Goal: Task Accomplishment & Management: Manage account settings

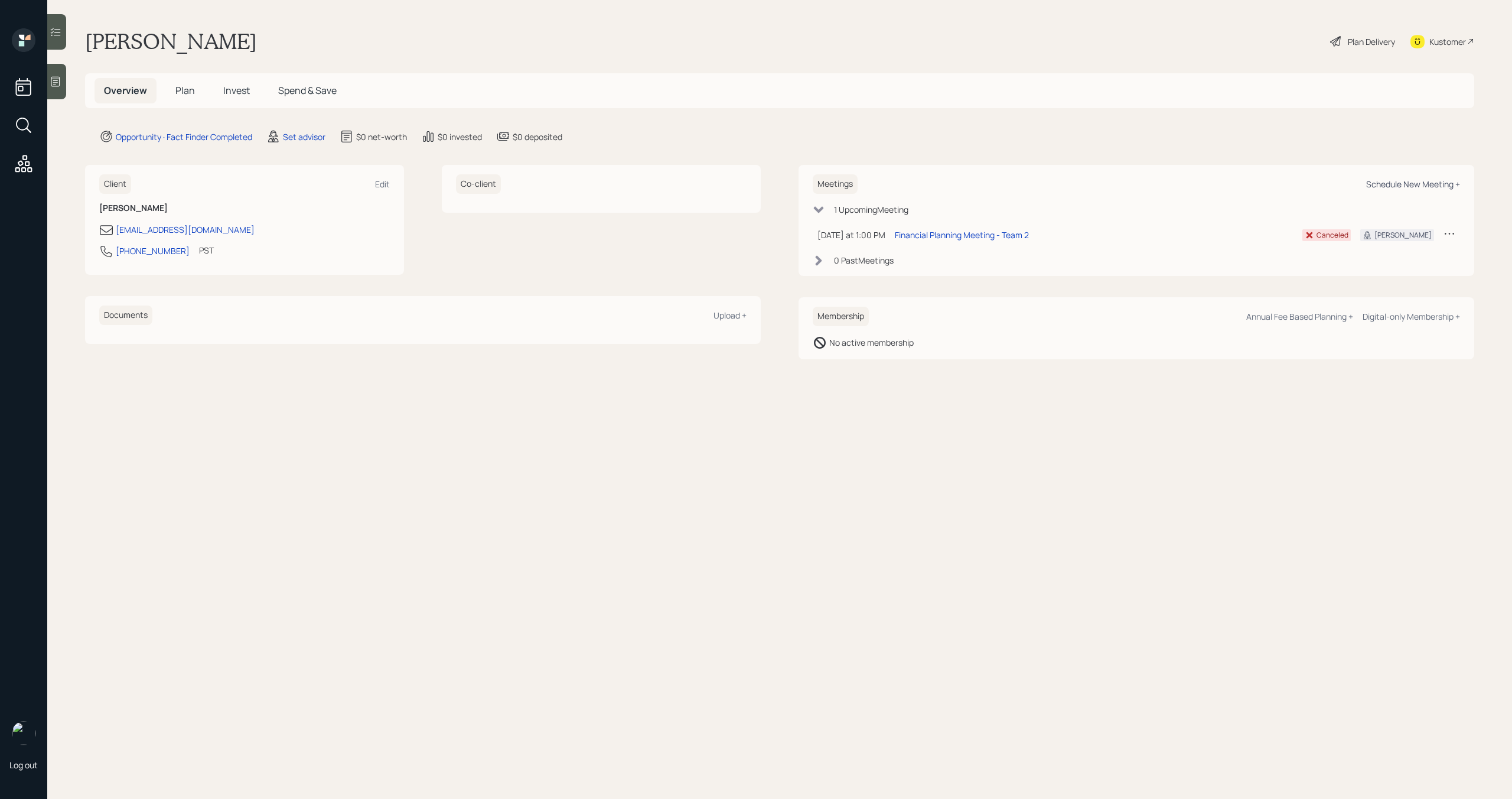
click at [1396, 183] on div "Schedule New Meeting +" at bounding box center [1413, 184] width 94 height 11
select select "round-[PERSON_NAME]"
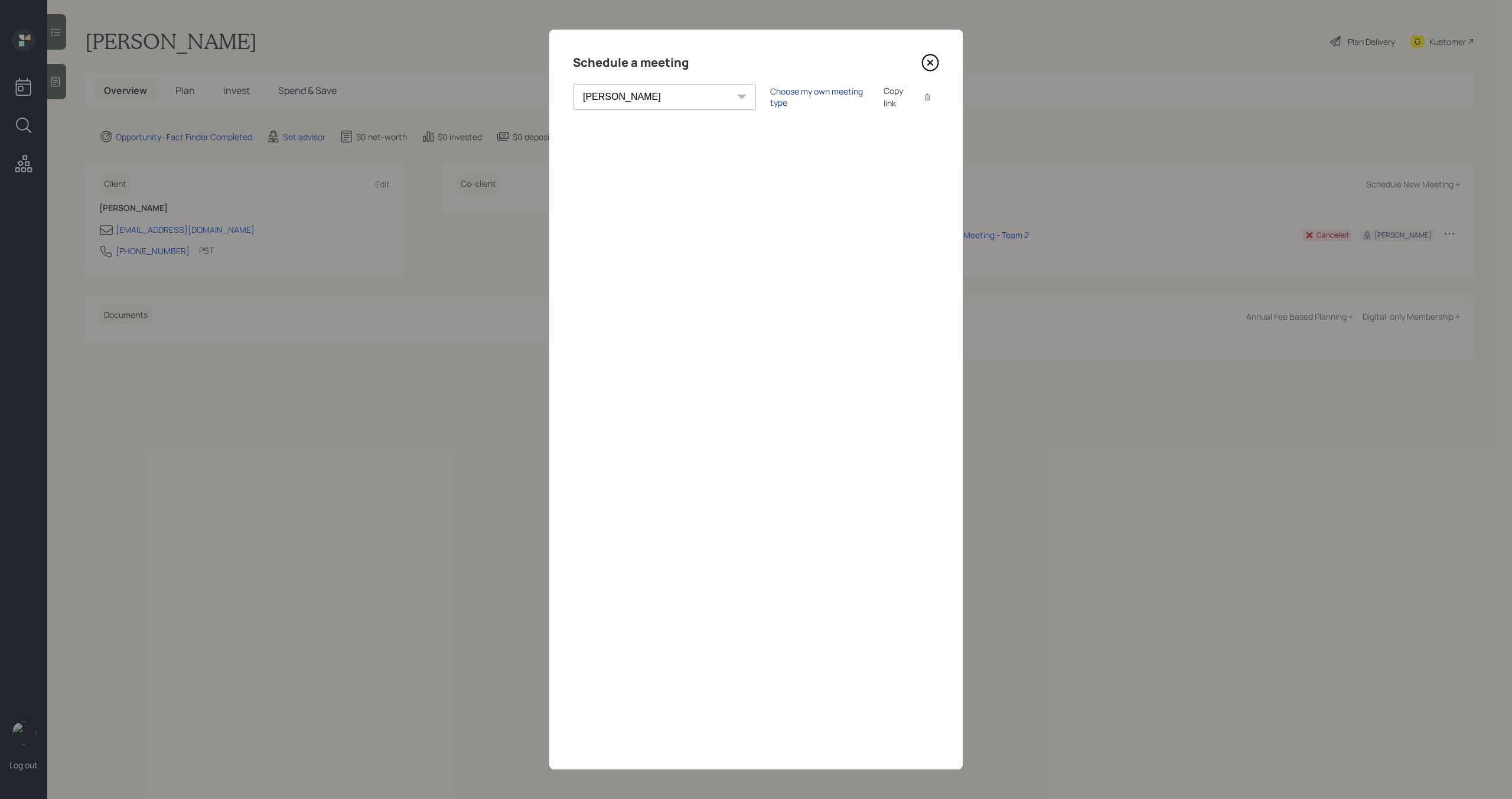
click at [771, 98] on div "Choose my own meeting type" at bounding box center [820, 97] width 99 height 23
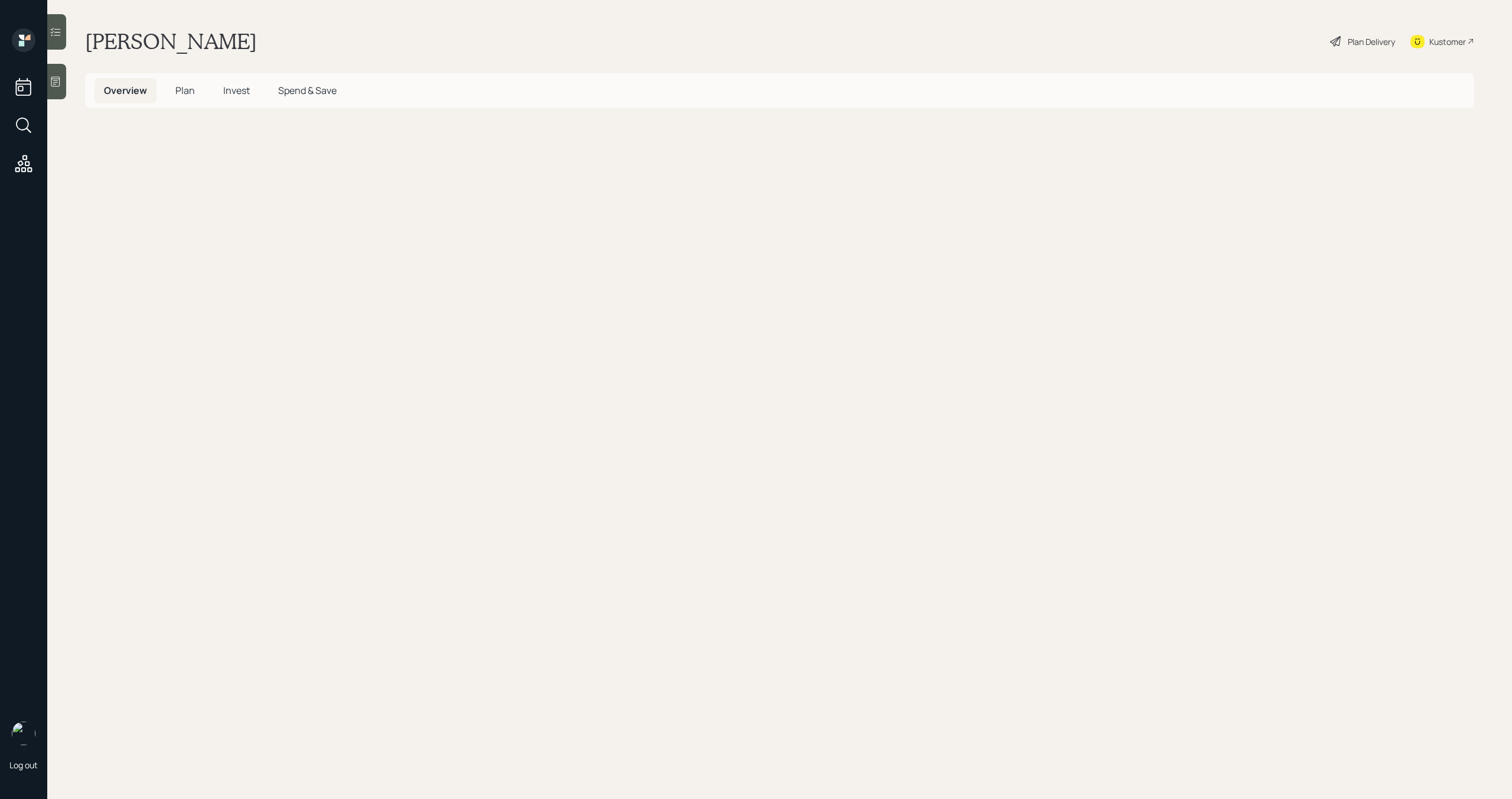
select select "round-[PERSON_NAME]"
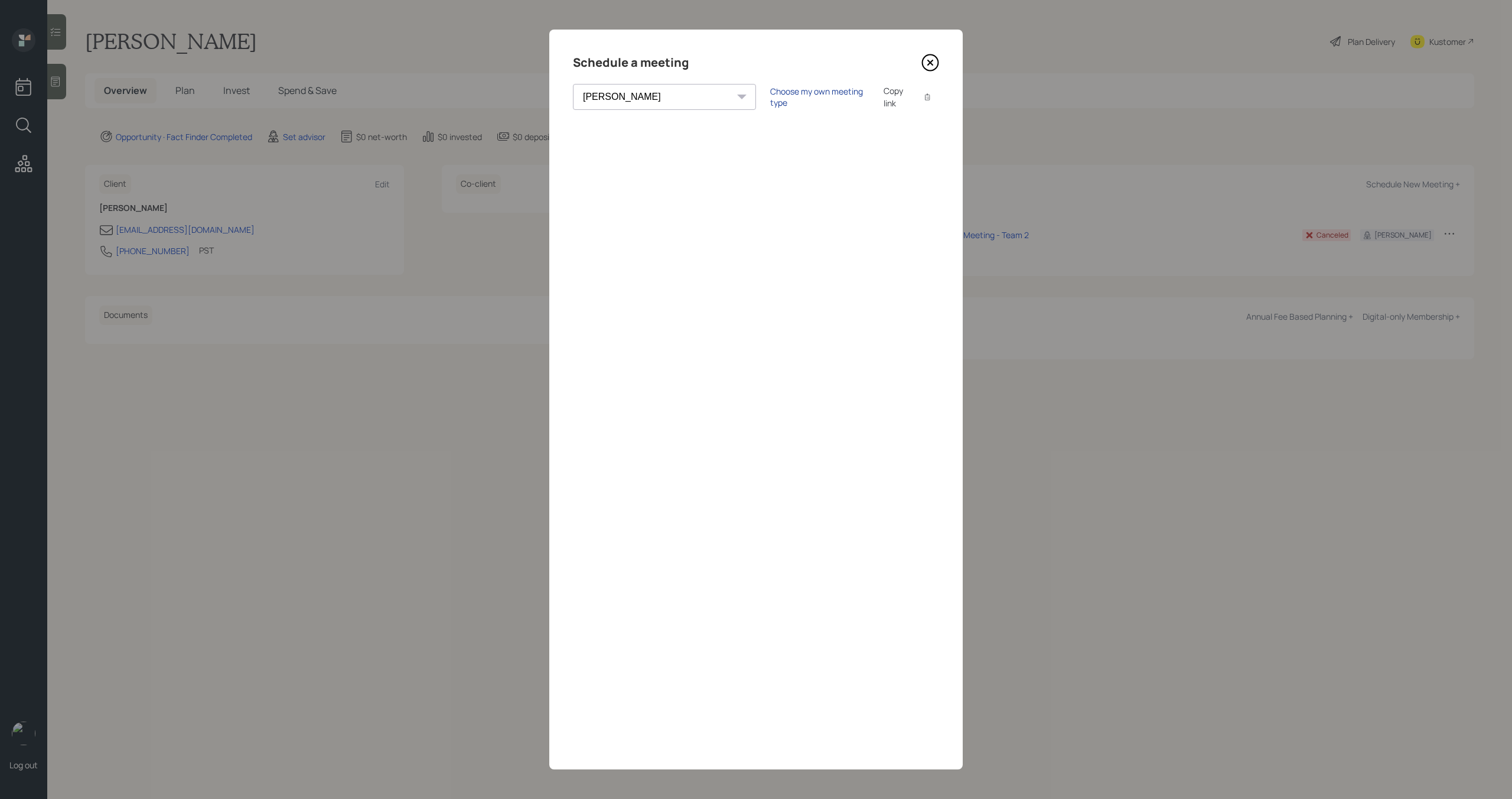
click at [779, 99] on div "Choose my own meeting type" at bounding box center [820, 97] width 99 height 23
click at [929, 66] on icon at bounding box center [930, 62] width 18 height 18
